Goal: Find specific page/section: Find specific page/section

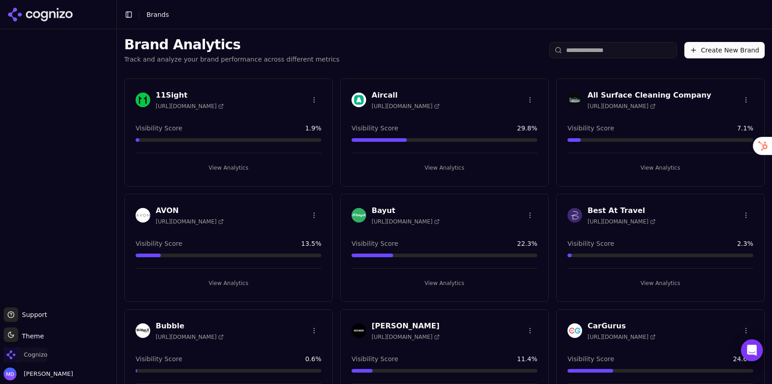
click at [44, 351] on span "Cognizo" at bounding box center [36, 355] width 24 height 8
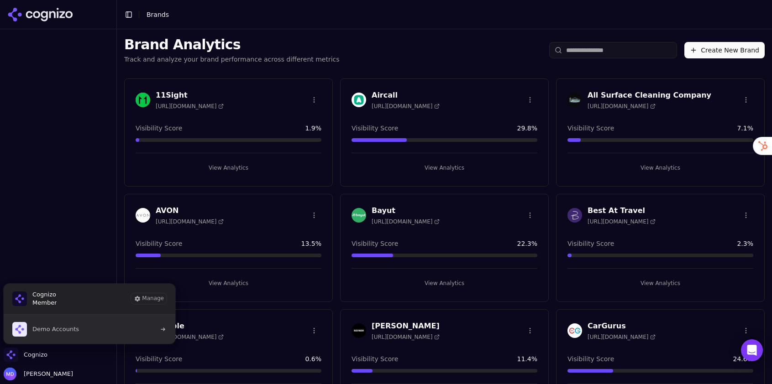
click at [64, 335] on span "Demo Accounts" at bounding box center [45, 329] width 67 height 15
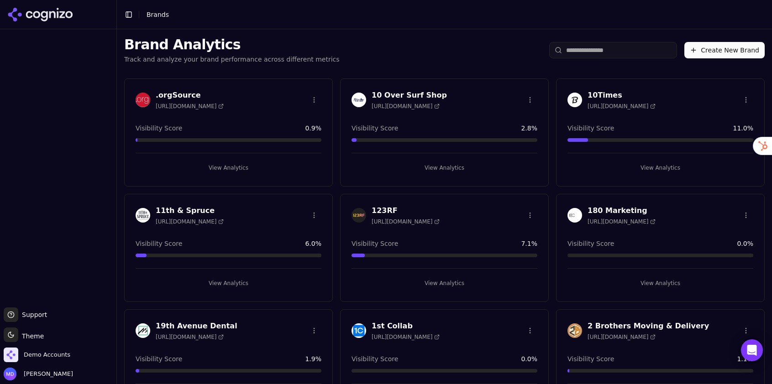
click at [592, 53] on input "search" at bounding box center [613, 50] width 128 height 16
type input "*"
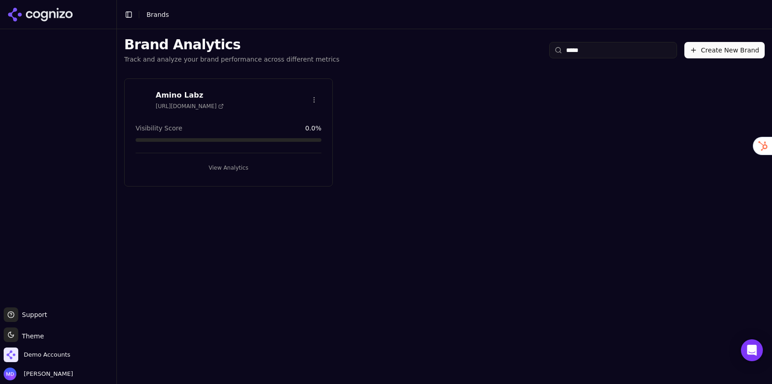
type input "*****"
click at [255, 167] on button "View Analytics" at bounding box center [229, 168] width 186 height 15
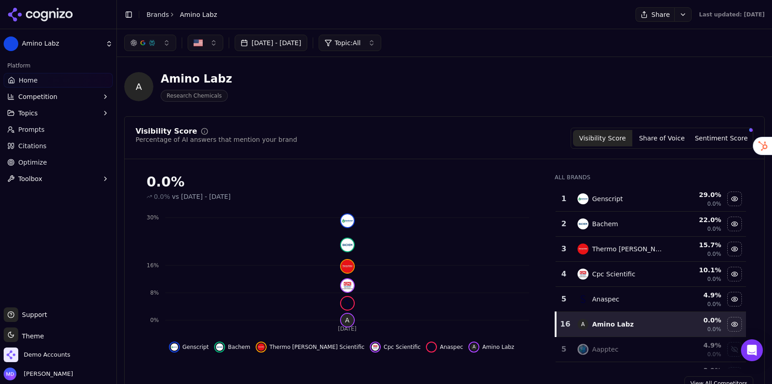
click at [31, 163] on span "Optimize" at bounding box center [32, 162] width 29 height 9
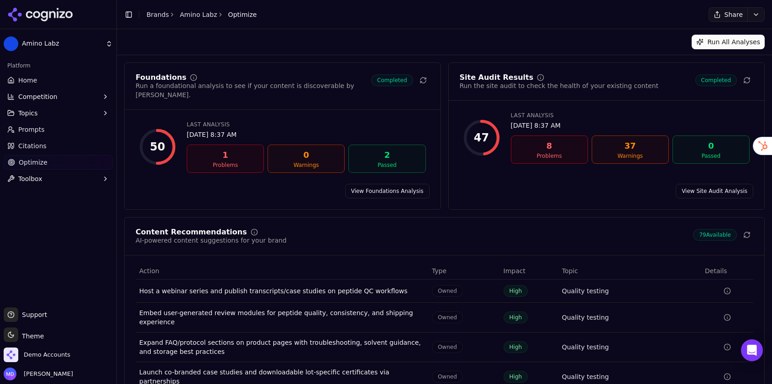
click at [36, 84] on link "Home" at bounding box center [58, 80] width 109 height 15
